Goal: Transaction & Acquisition: Purchase product/service

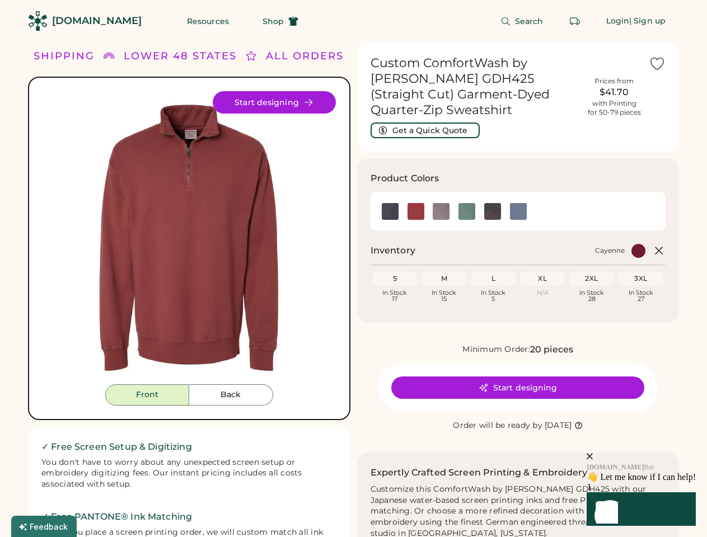
click at [353, 269] on div "FREE SHIPPING LOWER 48 STATES ALL ORDERS FREE SHIPPING LOWER 48 STATES ALL ORDE…" at bounding box center [353, 497] width 651 height 910
click at [353, 289] on div "FREE SHIPPING LOWER 48 STATES ALL ORDERS FREE SHIPPING LOWER 48 STATES ALL ORDE…" at bounding box center [353, 497] width 651 height 910
click at [189, 289] on img at bounding box center [189, 237] width 293 height 293
click at [189, 56] on div "LOWER 48 STATES" at bounding box center [162, 56] width 113 height 15
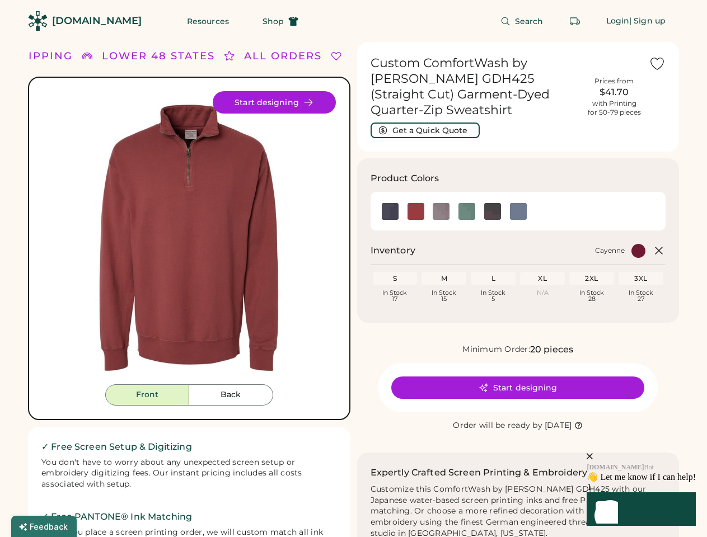
click at [355, 56] on div "FREE SHIPPING LOWER 48 STATES ALL ORDERS FREE SHIPPING LOWER 48 STATES ALL ORDE…" at bounding box center [353, 497] width 651 height 910
click at [52, 56] on div "FREE SHIPPING" at bounding box center [20, 56] width 96 height 15
click at [185, 56] on div "LOWER 48 STATES" at bounding box center [148, 56] width 113 height 15
click at [256, 56] on div "ALL ORDERS" at bounding box center [270, 56] width 78 height 15
click at [310, 56] on div "FREE SHIPPING LOWER 48 STATES ALL ORDERS FREE SHIPPING LOWER 48 STATES ALL ORDE…" at bounding box center [385, 56] width 845 height 15
